Goal: Task Accomplishment & Management: Use online tool/utility

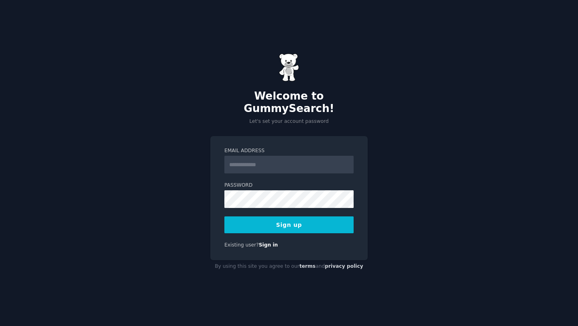
click at [276, 169] on form "Email Address Password Sign up" at bounding box center [288, 190] width 129 height 86
click at [279, 159] on input "Email Address" at bounding box center [288, 165] width 129 height 18
paste input "**********"
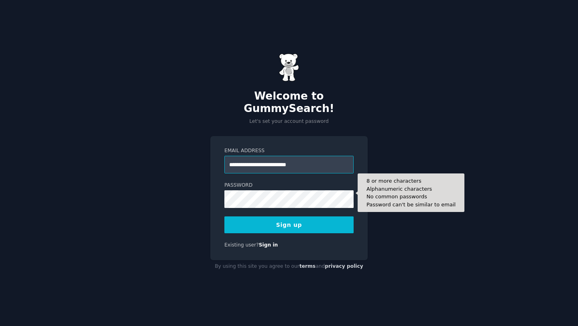
type input "**********"
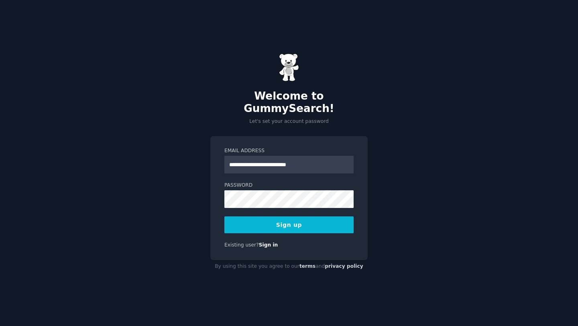
click at [266, 216] on button "Sign up" at bounding box center [288, 224] width 129 height 17
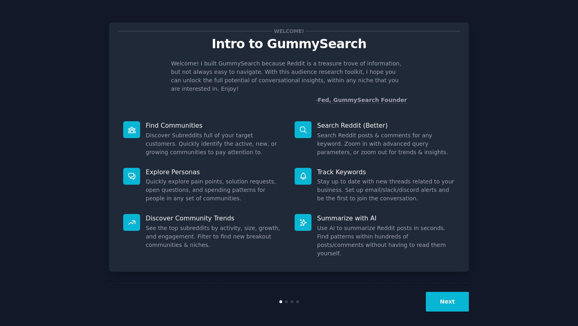
click at [451, 299] on button "Next" at bounding box center [447, 302] width 43 height 20
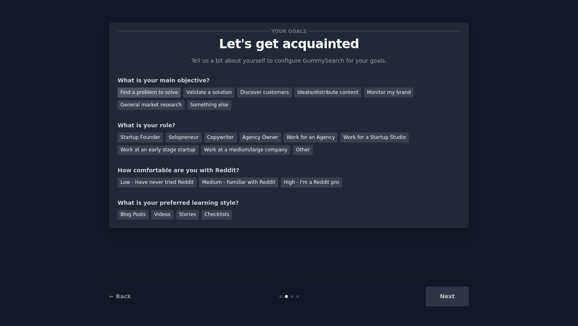
click at [157, 93] on div "Find a problem to solve" at bounding box center [149, 92] width 63 height 10
click at [146, 136] on div "Startup Founder" at bounding box center [140, 137] width 45 height 10
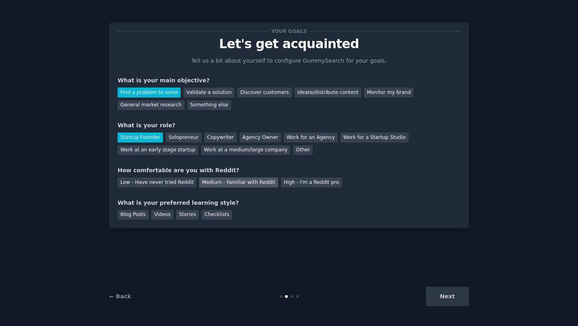
click at [221, 181] on div "Medium - Familiar with Reddit" at bounding box center [238, 182] width 79 height 10
click at [132, 216] on div "Blog Posts" at bounding box center [133, 215] width 31 height 10
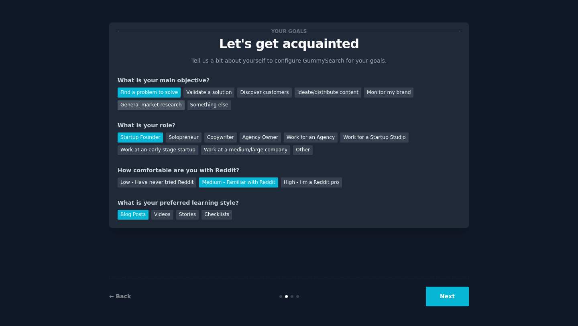
click at [141, 100] on div "General market research" at bounding box center [151, 105] width 67 height 10
click at [163, 92] on div "Find a problem to solve" at bounding box center [149, 92] width 63 height 10
click at [443, 301] on button "Next" at bounding box center [447, 297] width 43 height 20
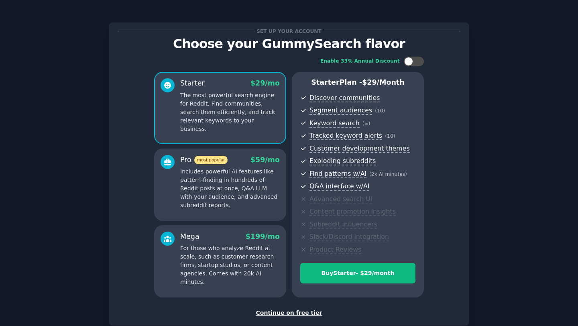
click at [304, 311] on div "Continue on free tier" at bounding box center [289, 313] width 343 height 8
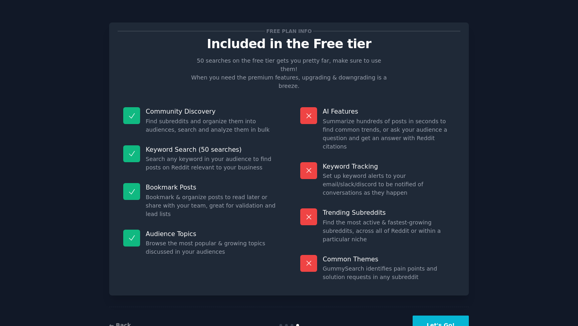
click at [444, 315] on button "Let's Go!" at bounding box center [441, 325] width 56 height 20
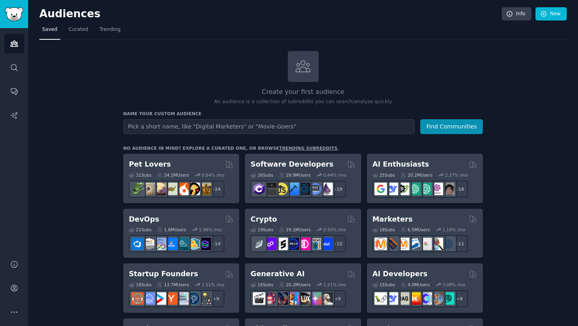
click at [299, 123] on input "text" at bounding box center [268, 126] width 291 height 15
type input "Digital Marketers"
click at [420, 119] on button "Find Communities" at bounding box center [451, 126] width 63 height 15
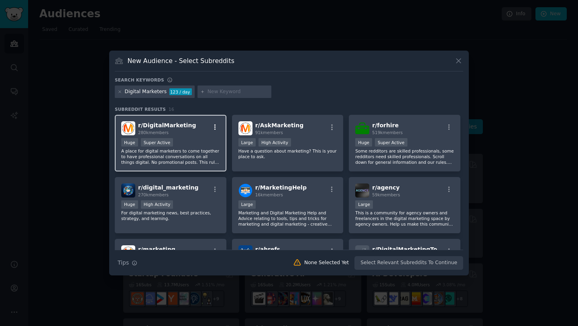
click at [213, 125] on icon "button" at bounding box center [215, 127] width 7 height 7
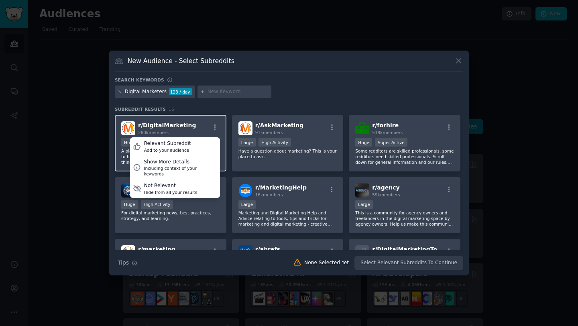
click at [170, 120] on div "r/ DigitalMarketing 280k members Relevant Subreddit Add to your audience Show M…" at bounding box center [171, 143] width 112 height 57
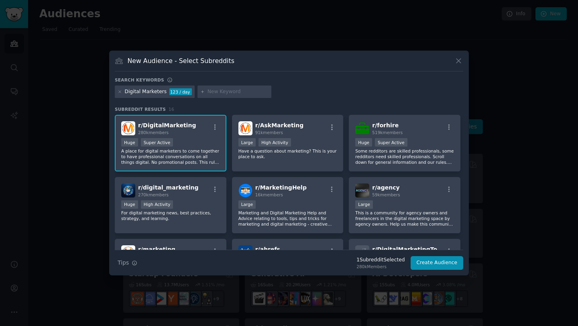
click at [170, 137] on div "r/ DigitalMarketing 280k members Huge Super Active A place for digital marketer…" at bounding box center [171, 143] width 112 height 57
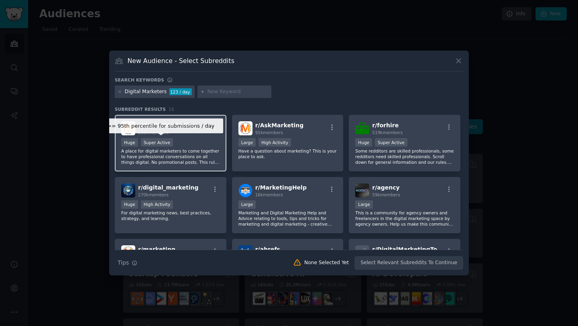
click at [153, 141] on div "Super Active" at bounding box center [157, 142] width 33 height 8
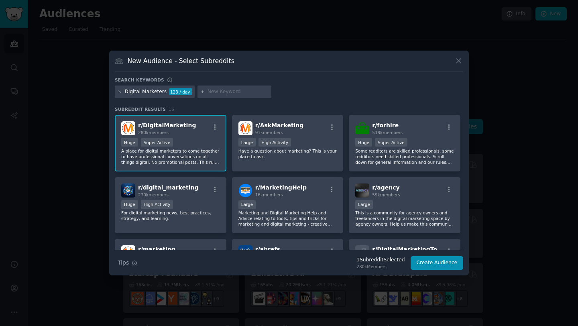
click at [208, 136] on div "r/ DigitalMarketing 280k members >= 95th percentile for submissions / day Huge …" at bounding box center [171, 143] width 112 height 57
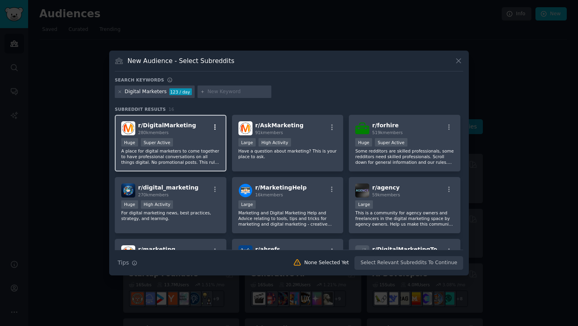
click at [216, 126] on icon "button" at bounding box center [215, 127] width 7 height 7
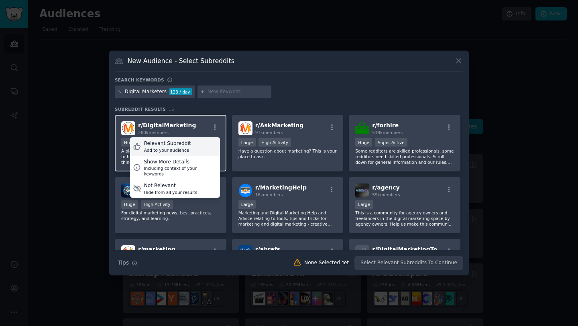
click at [195, 144] on div "Relevant Subreddit Add to your audience" at bounding box center [175, 146] width 90 height 18
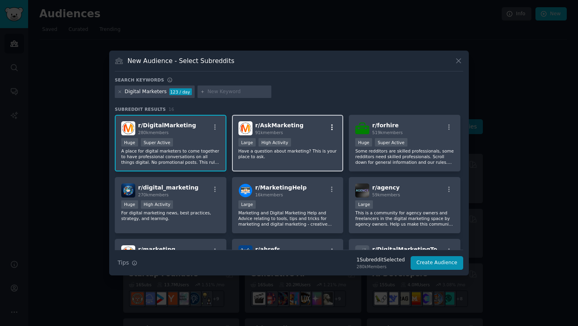
click at [331, 124] on icon "button" at bounding box center [331, 127] width 7 height 7
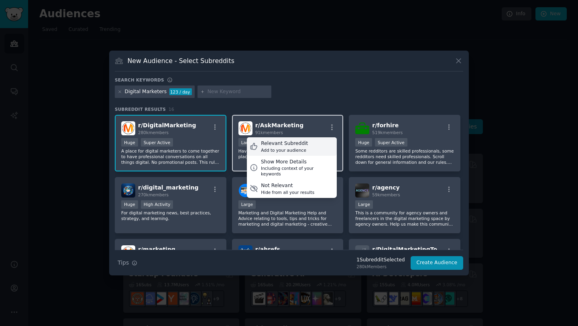
click at [313, 150] on div "Relevant Subreddit Add to your audience" at bounding box center [292, 146] width 90 height 18
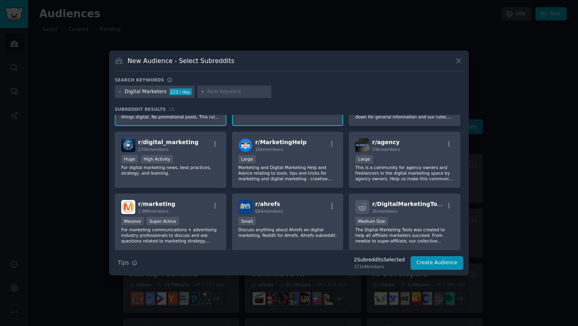
scroll to position [69, 0]
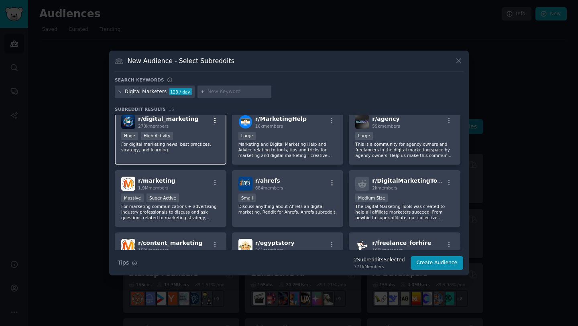
click at [214, 117] on icon "button" at bounding box center [215, 120] width 7 height 7
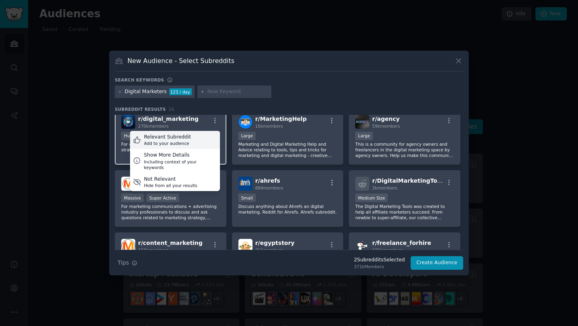
click at [189, 142] on div "Relevant Subreddit Add to your audience" at bounding box center [175, 140] width 90 height 18
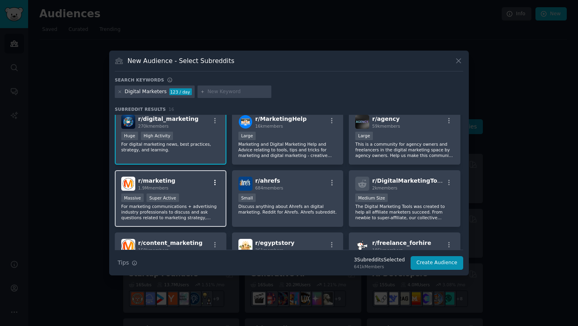
click at [213, 181] on icon "button" at bounding box center [215, 182] width 7 height 7
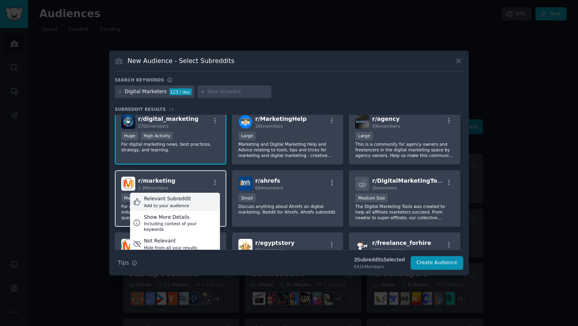
click at [202, 198] on div "Relevant Subreddit Add to your audience" at bounding box center [175, 202] width 90 height 18
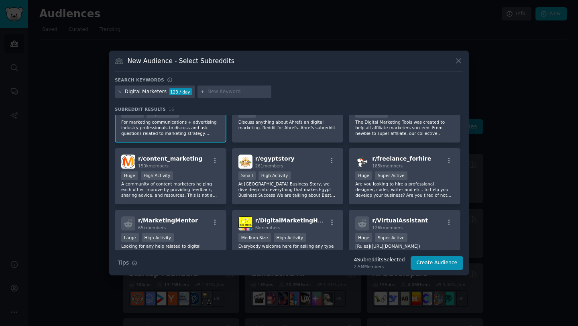
scroll to position [161, 0]
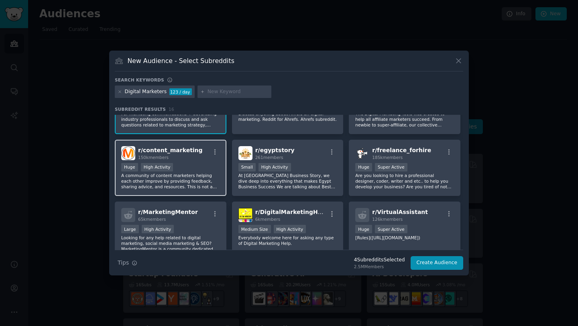
click at [213, 148] on div "r/ content_marketing 150k members" at bounding box center [170, 153] width 99 height 14
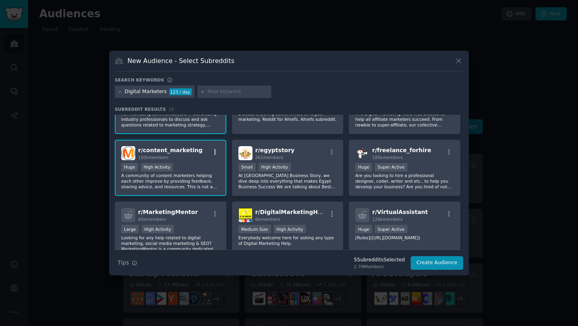
click at [213, 149] on icon "button" at bounding box center [215, 151] width 7 height 7
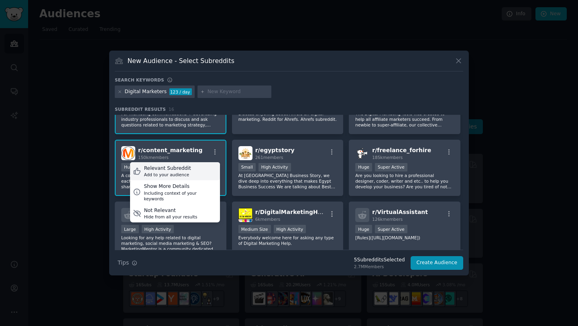
click at [193, 171] on div "Relevant Subreddit Add to your audience" at bounding box center [175, 171] width 90 height 18
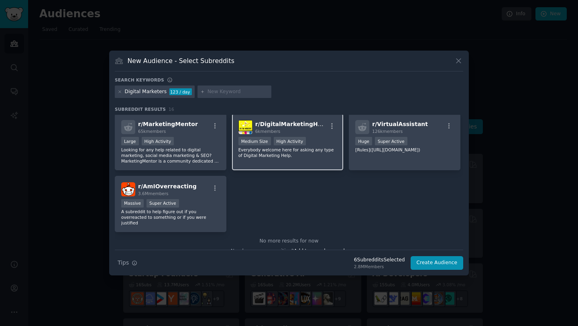
scroll to position [254, 0]
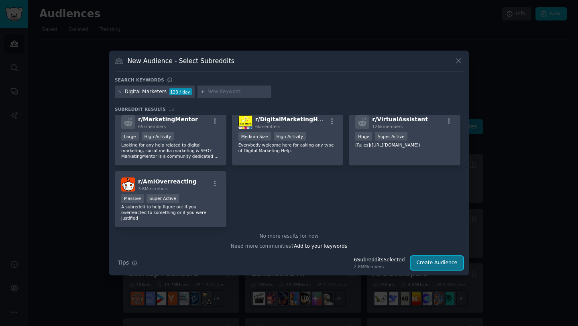
click at [435, 262] on button "Create Audience" at bounding box center [437, 263] width 53 height 14
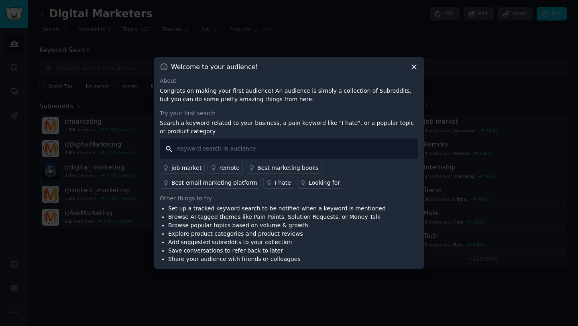
click at [292, 152] on input "text" at bounding box center [289, 148] width 258 height 20
type input "SEO, Digital Marketing, Meta Ads, Google Ads,"
click at [331, 153] on input "SEO, Digital Marketing, Meta Ads, Google Ads," at bounding box center [289, 148] width 258 height 20
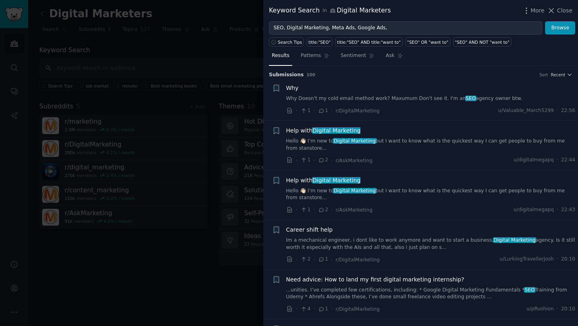
click at [428, 97] on link "Why Doesn't my cold email method work? Maxumum Don't see it. I'm an SEO agency …" at bounding box center [430, 98] width 289 height 7
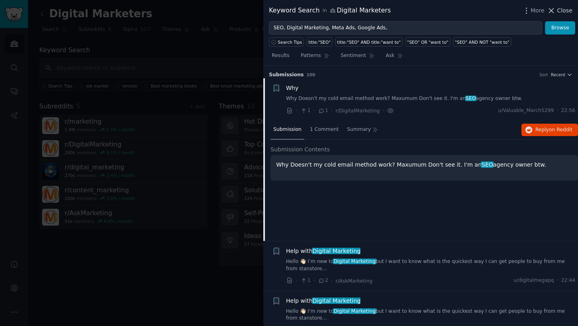
click at [555, 7] on icon at bounding box center [551, 10] width 8 height 8
